Goal: Complete application form

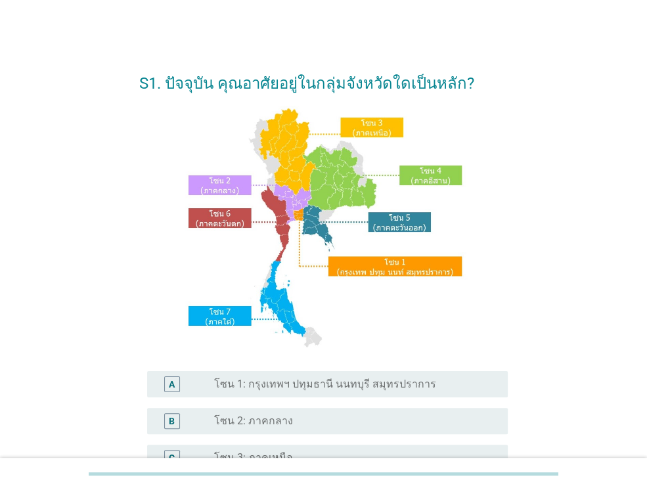
scroll to position [131, 0]
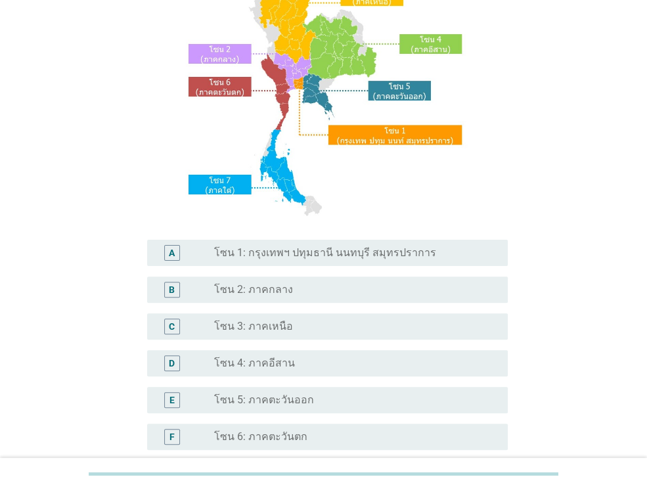
click at [249, 334] on div "radio_button_unchecked โซน 3: ภาคเหนือ" at bounding box center [355, 326] width 283 height 16
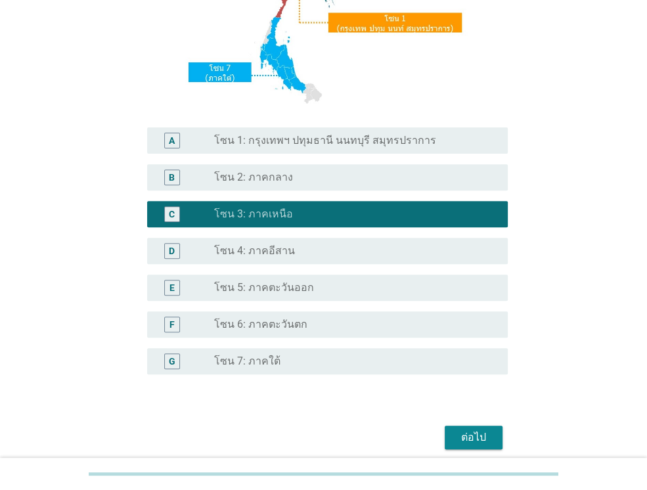
scroll to position [297, 0]
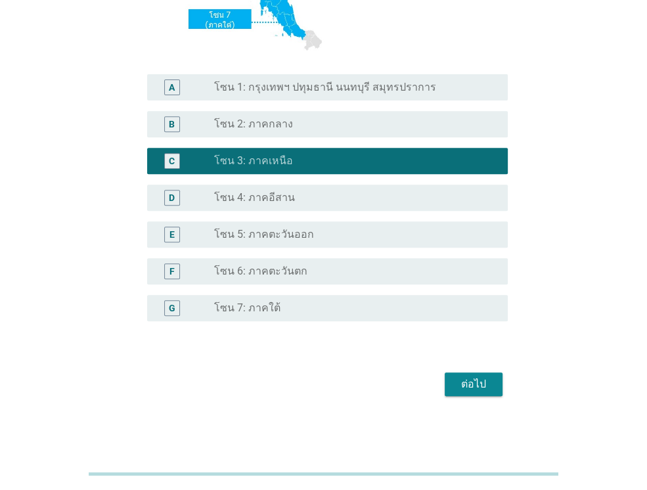
click at [498, 379] on button "ต่อไป" at bounding box center [473, 384] width 58 height 24
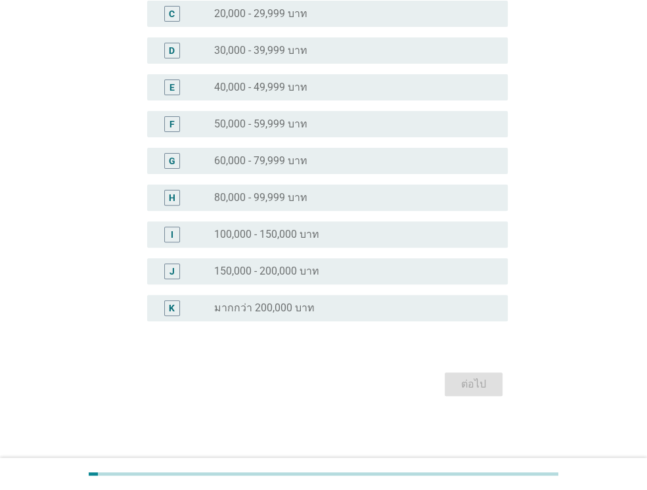
scroll to position [0, 0]
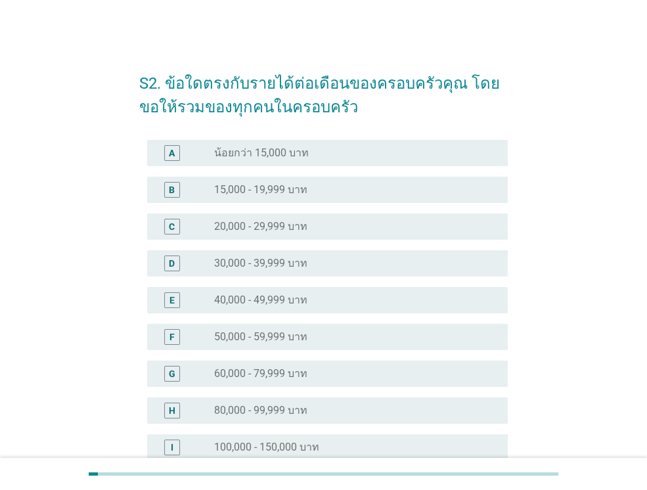
click at [165, 272] on div "D radio_button_unchecked 30,000 - 39,999 บาท" at bounding box center [327, 263] width 360 height 26
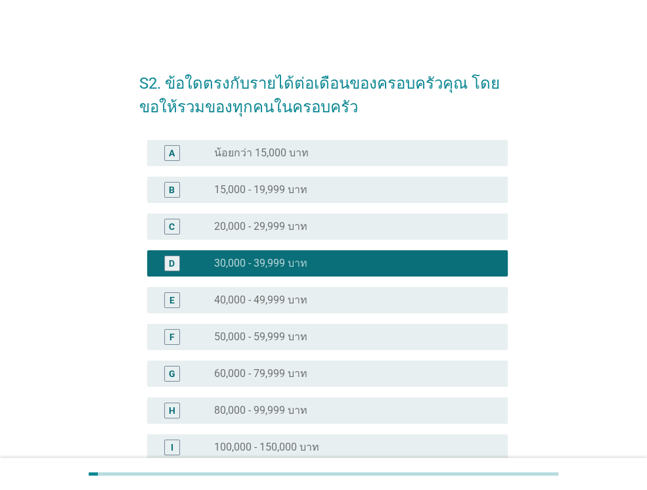
click at [166, 287] on div "E radio_button_unchecked 40,000 - 49,999 บาท" at bounding box center [323, 300] width 368 height 37
click at [169, 300] on div "E" at bounding box center [171, 300] width 5 height 14
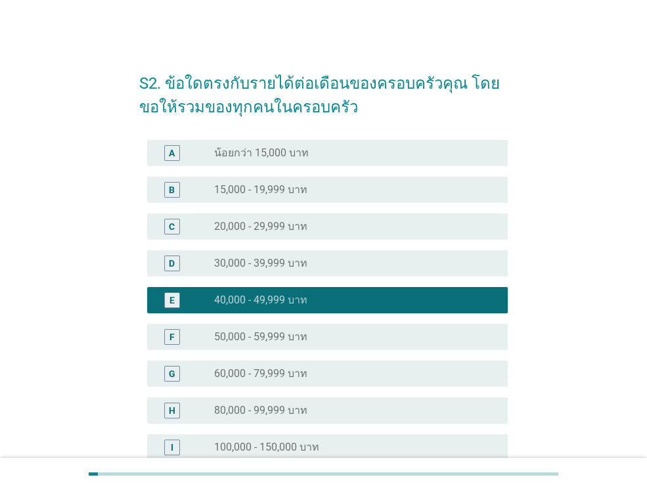
scroll to position [213, 0]
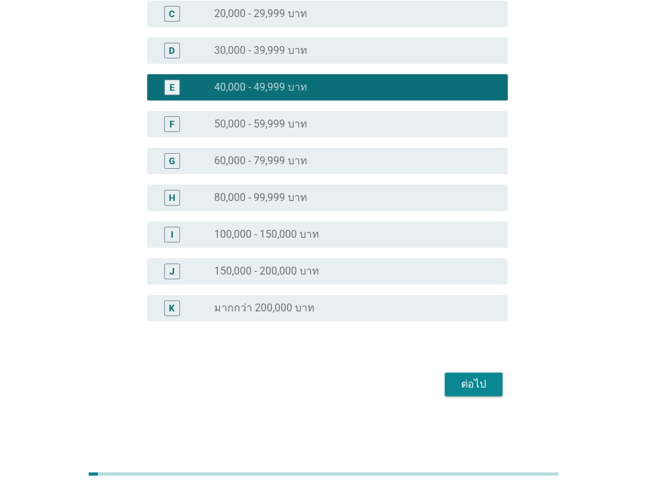
click at [484, 383] on div "ต่อไป" at bounding box center [473, 384] width 37 height 16
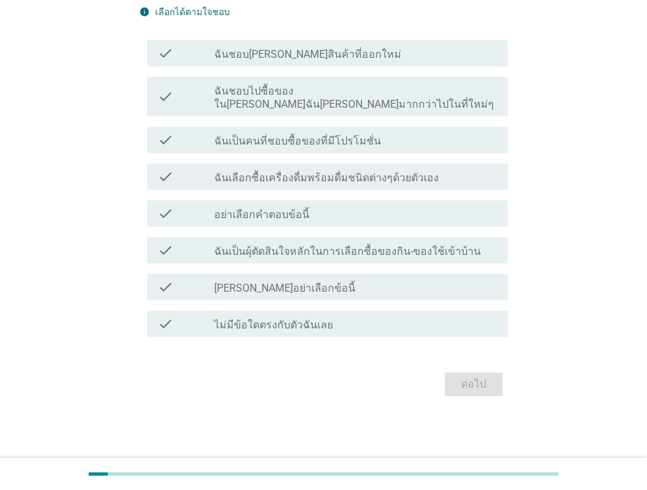
scroll to position [0, 0]
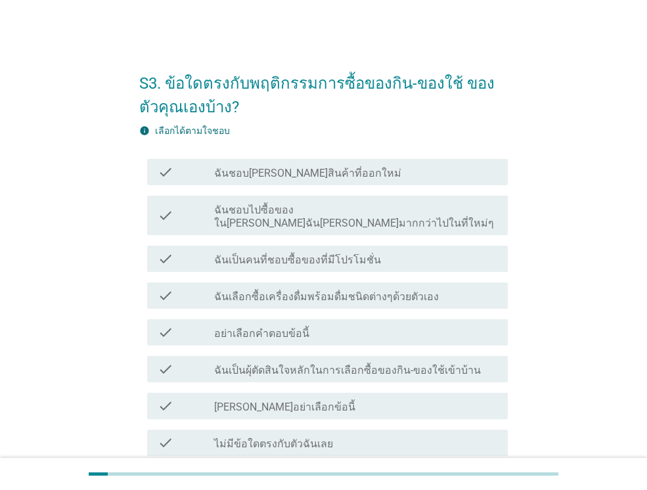
click at [215, 204] on label "ฉันชอบไปซื้อของใน[PERSON_NAME]ฉัน[PERSON_NAME]มากกว่าไปในที่ใหม่ๆ" at bounding box center [355, 217] width 283 height 26
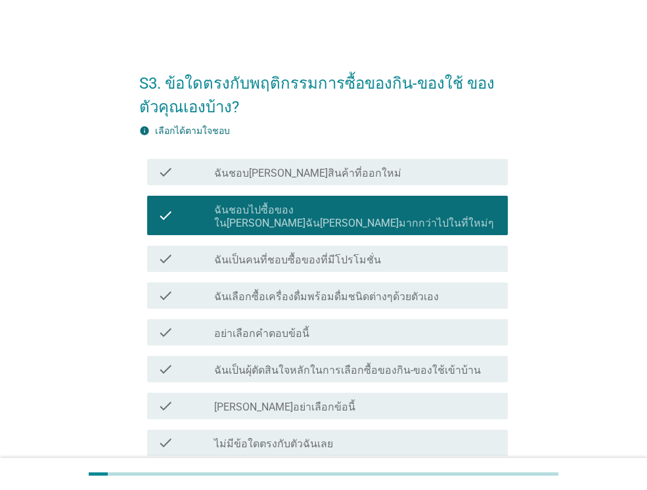
click at [182, 291] on div "check check_box_outline_blank ฉันเลือกซื้อเครื่องดื่มพร้อมดื่มชนิดต่างๆด้วยตัวเ…" at bounding box center [327, 295] width 360 height 26
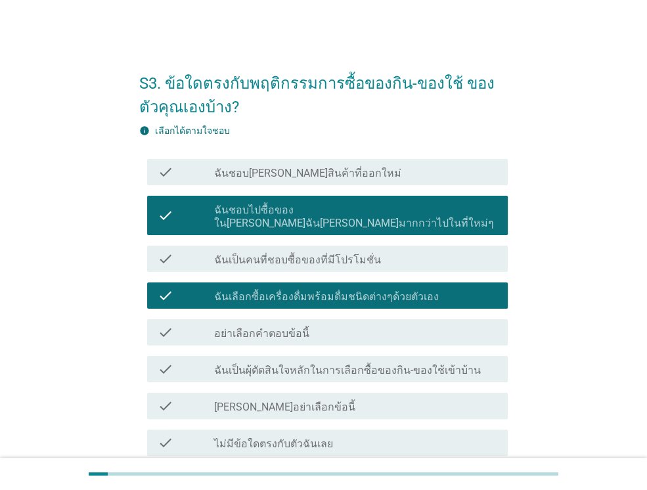
scroll to position [105, 0]
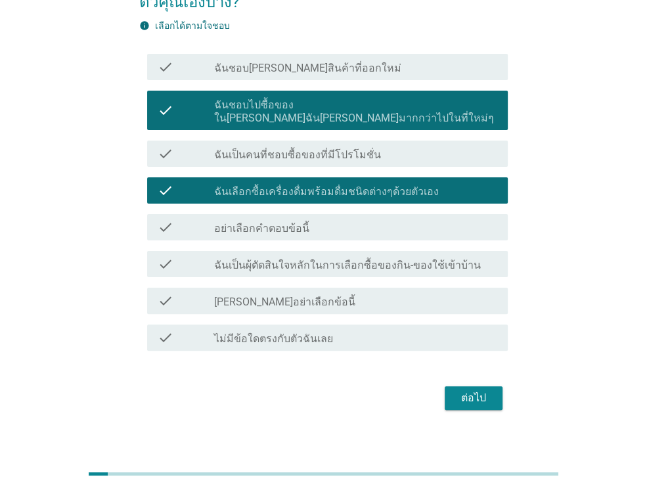
click at [471, 390] on div "ต่อไป" at bounding box center [473, 398] width 37 height 16
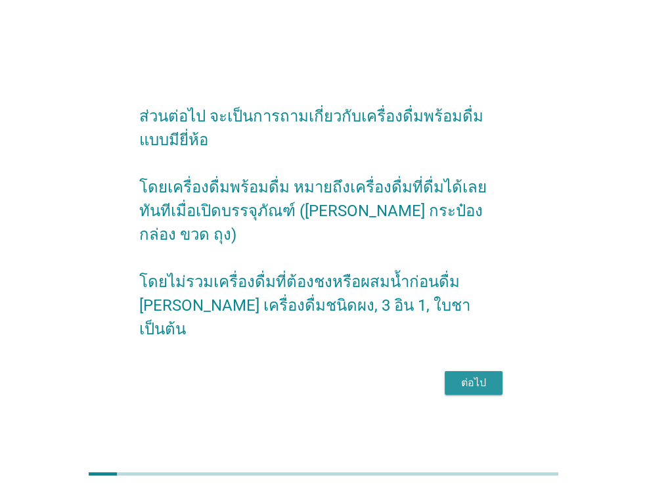
drag, startPoint x: 485, startPoint y: 377, endPoint x: 477, endPoint y: 355, distance: 24.5
click at [486, 378] on div "ต่อไป" at bounding box center [473, 383] width 37 height 16
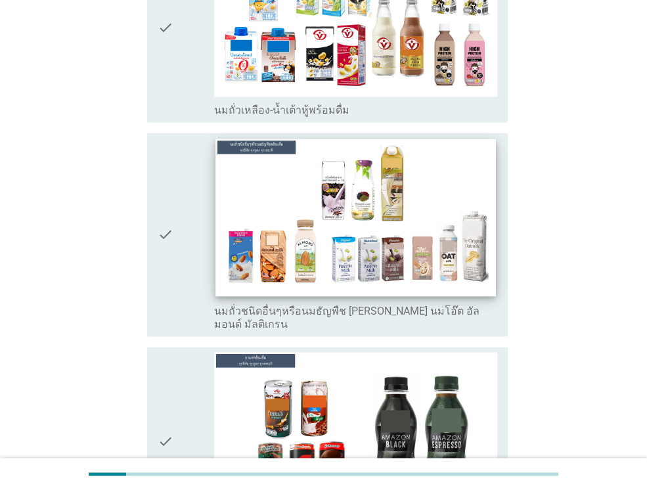
scroll to position [1116, 0]
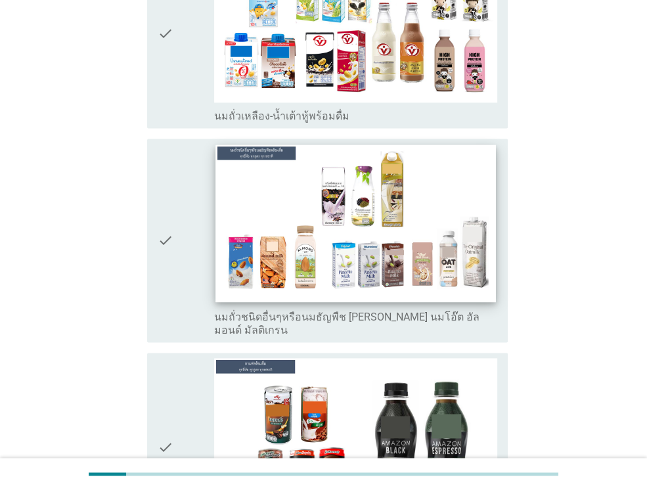
click at [278, 230] on img at bounding box center [355, 224] width 280 height 158
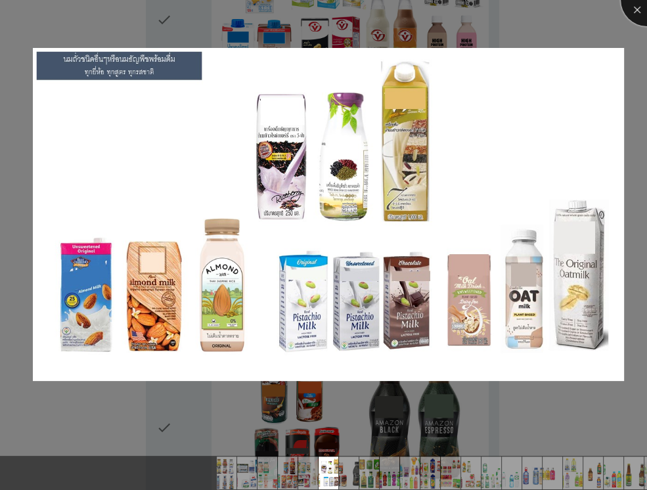
click at [637, 5] on div at bounding box center [646, 0] width 53 height 53
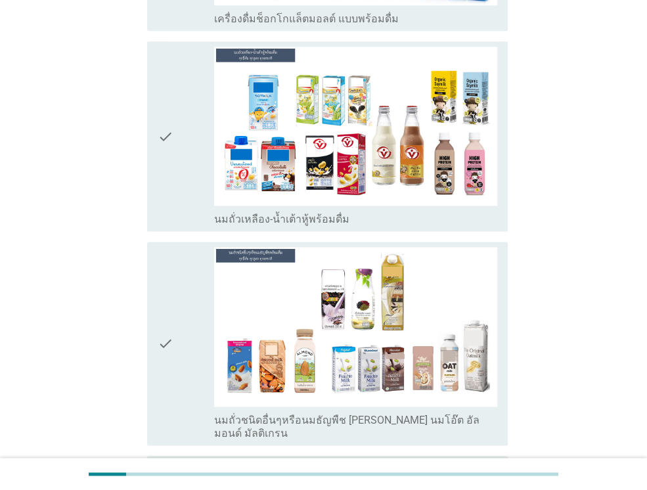
scroll to position [1161, 0]
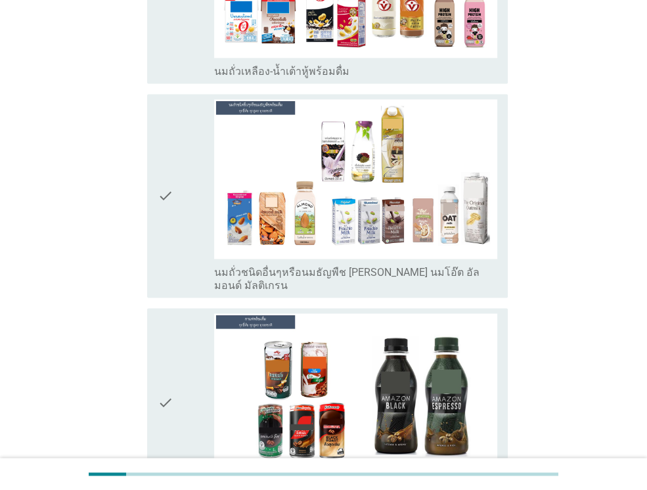
click at [163, 167] on icon "check" at bounding box center [166, 195] width 16 height 192
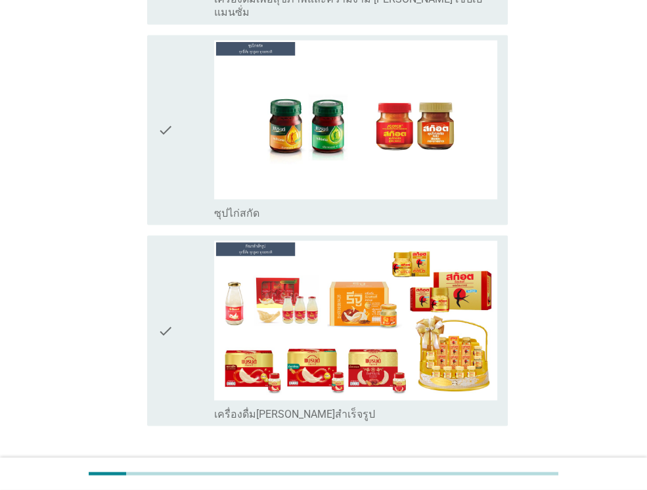
scroll to position [4706, 0]
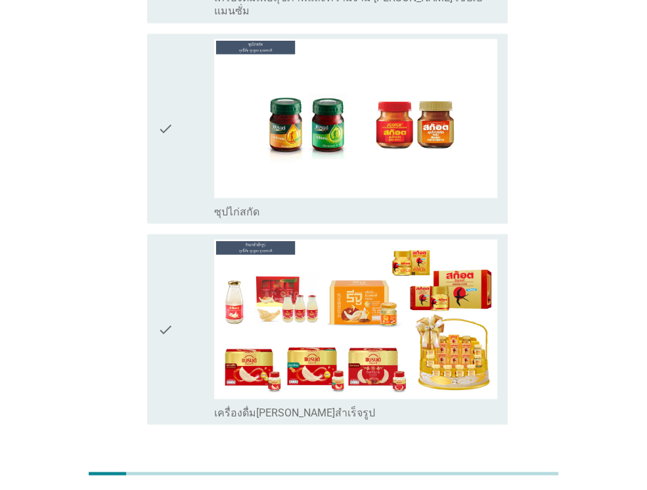
click at [467, 463] on div "ต่อไป" at bounding box center [473, 471] width 37 height 16
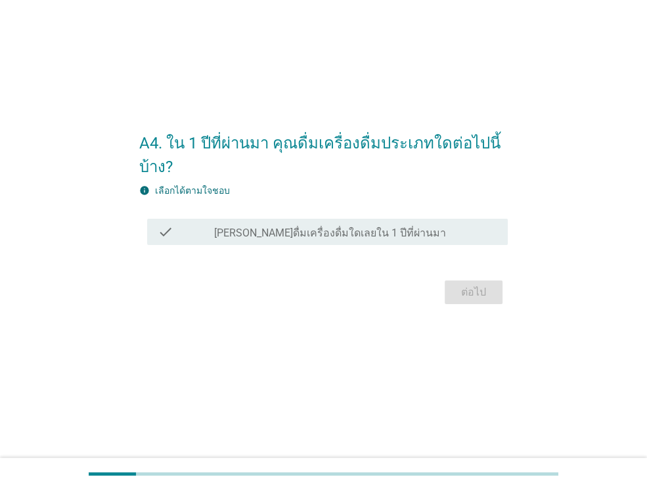
scroll to position [0, 0]
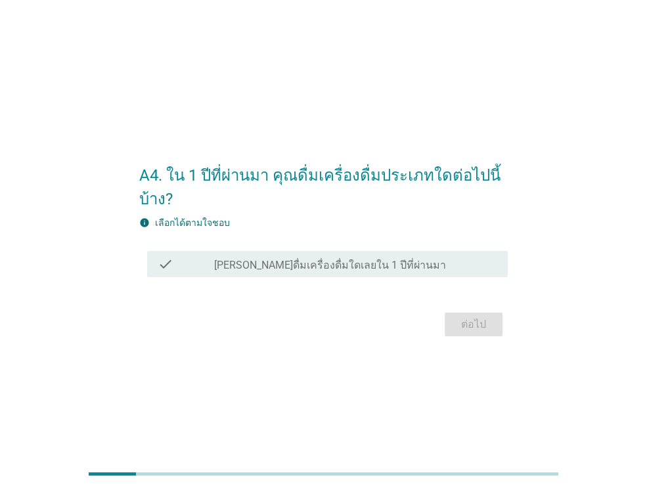
click at [268, 269] on label "[PERSON_NAME]ดื่มเครื่องดื่มใดเลยใน 1 ปีที่ผ่านมา" at bounding box center [330, 265] width 232 height 13
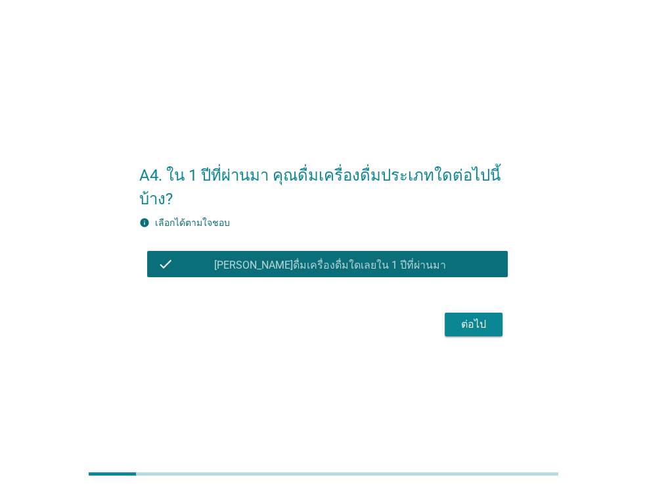
click at [458, 327] on div "ต่อไป" at bounding box center [473, 324] width 37 height 16
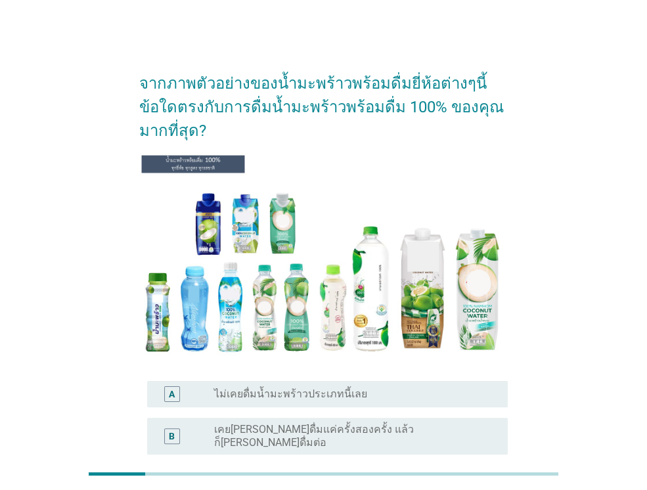
click at [175, 419] on div "B radio_button_unchecked เคย[PERSON_NAME]ดื่มแค่ครั้งสองครั้ง แล้วก็[PERSON_NAM…" at bounding box center [327, 436] width 360 height 37
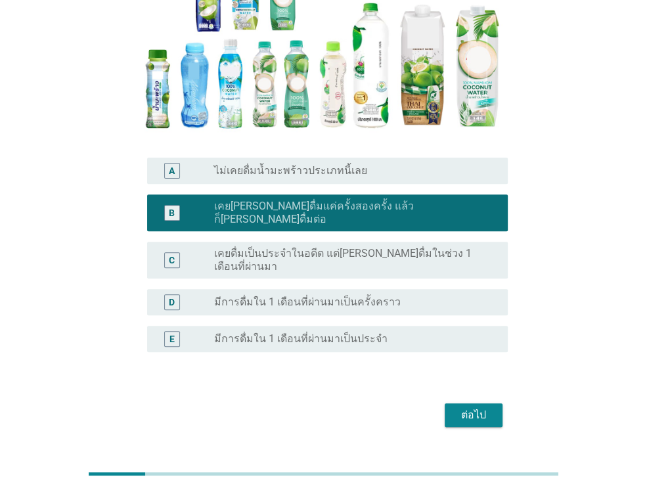
scroll to position [233, 0]
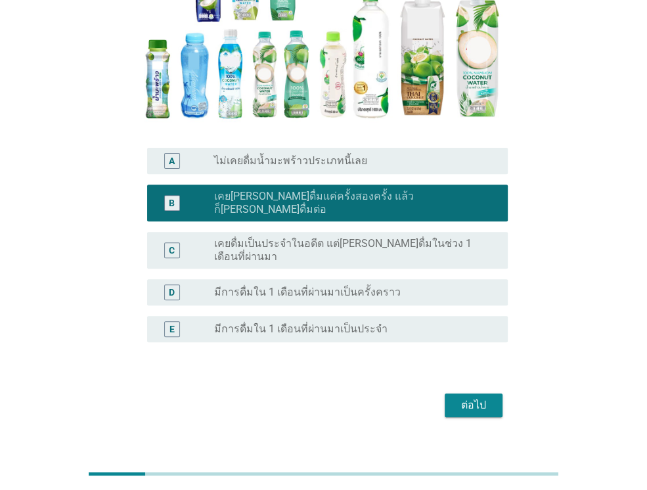
click at [488, 389] on div "ต่อไป" at bounding box center [323, 405] width 368 height 32
click at [491, 393] on button "ต่อไป" at bounding box center [473, 405] width 58 height 24
